Goal: Task Accomplishment & Management: Use online tool/utility

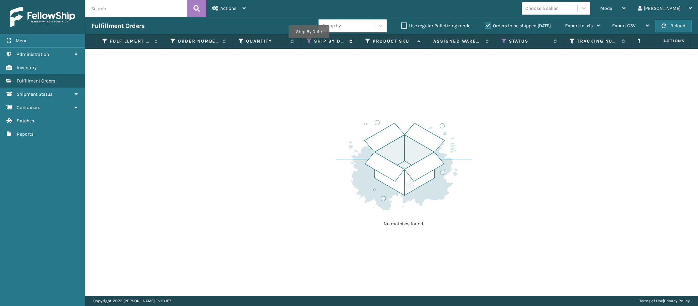
click at [309, 43] on icon at bounding box center [309, 41] width 5 height 6
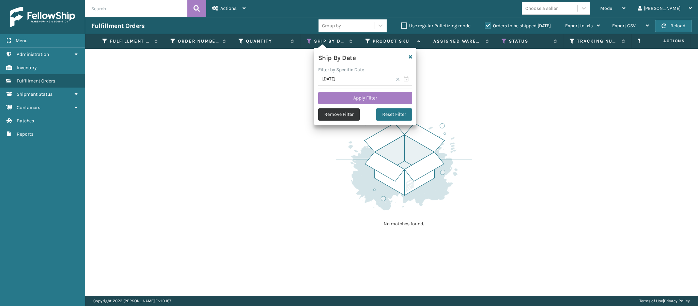
click at [347, 114] on button "Remove Filter" at bounding box center [339, 114] width 42 height 12
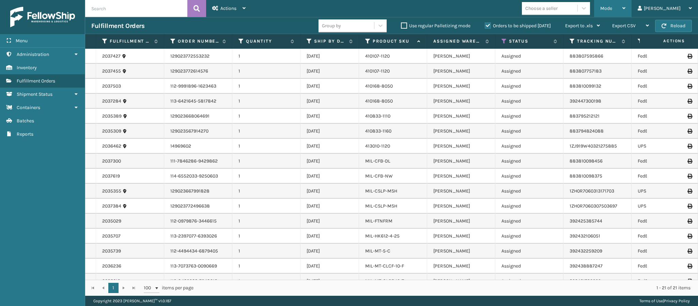
click at [625, 13] on div "Mode" at bounding box center [612, 8] width 25 height 17
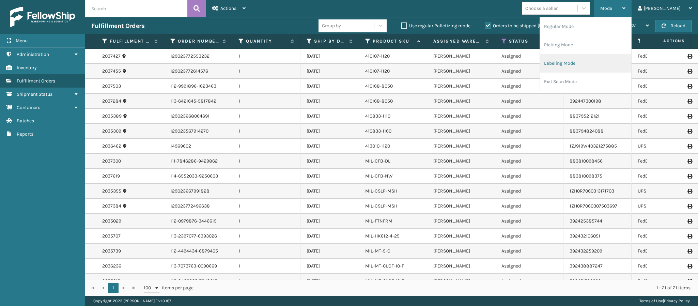
click at [589, 67] on li "Labeling Mode" at bounding box center [585, 63] width 91 height 18
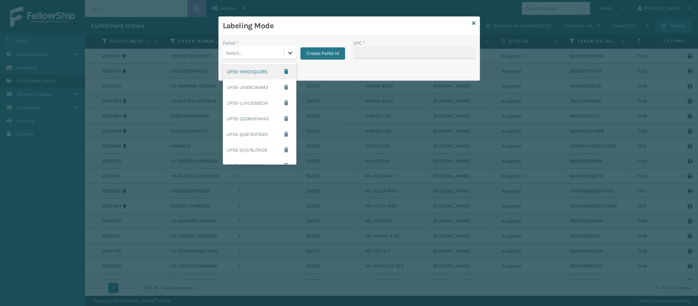
click at [291, 54] on icon at bounding box center [290, 52] width 7 height 7
click at [317, 52] on button "Create Pallet Id" at bounding box center [322, 53] width 45 height 12
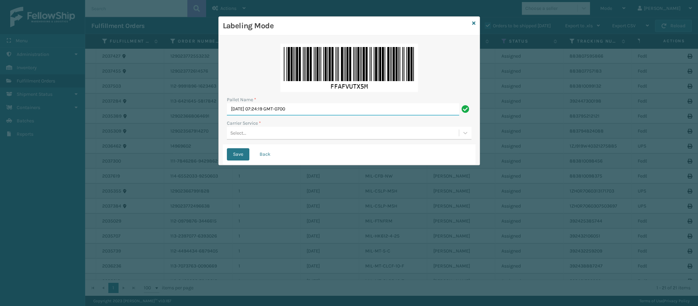
click at [317, 107] on input "[DATE] 07:24:19 GMT-0700" at bounding box center [343, 109] width 232 height 12
type input "FedEx Ground FEDZ557672"
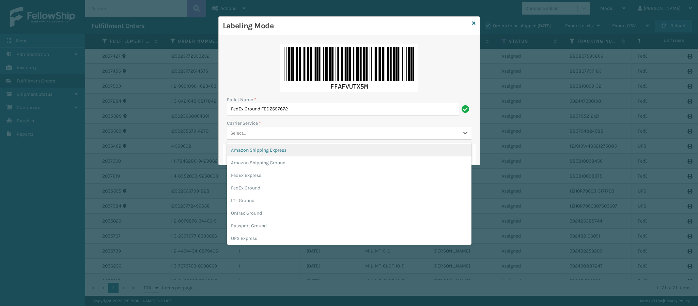
click at [272, 135] on div "Select..." at bounding box center [343, 132] width 232 height 11
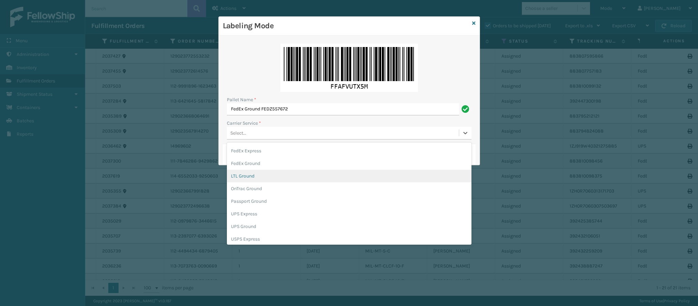
scroll to position [39, 0]
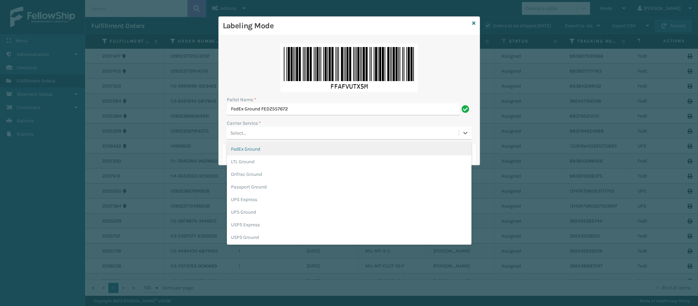
click at [282, 151] on div "FedEx Ground" at bounding box center [349, 149] width 245 height 13
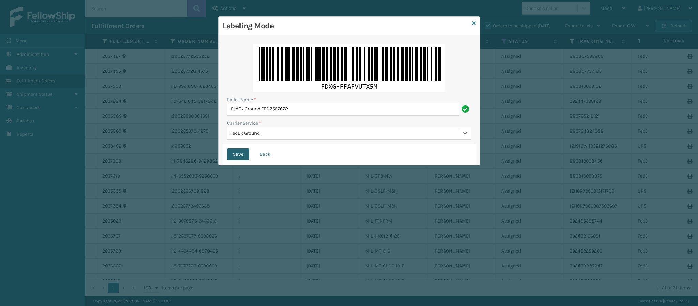
click at [241, 154] on button "Save" at bounding box center [238, 154] width 22 height 12
